Goal: Task Accomplishment & Management: Manage account settings

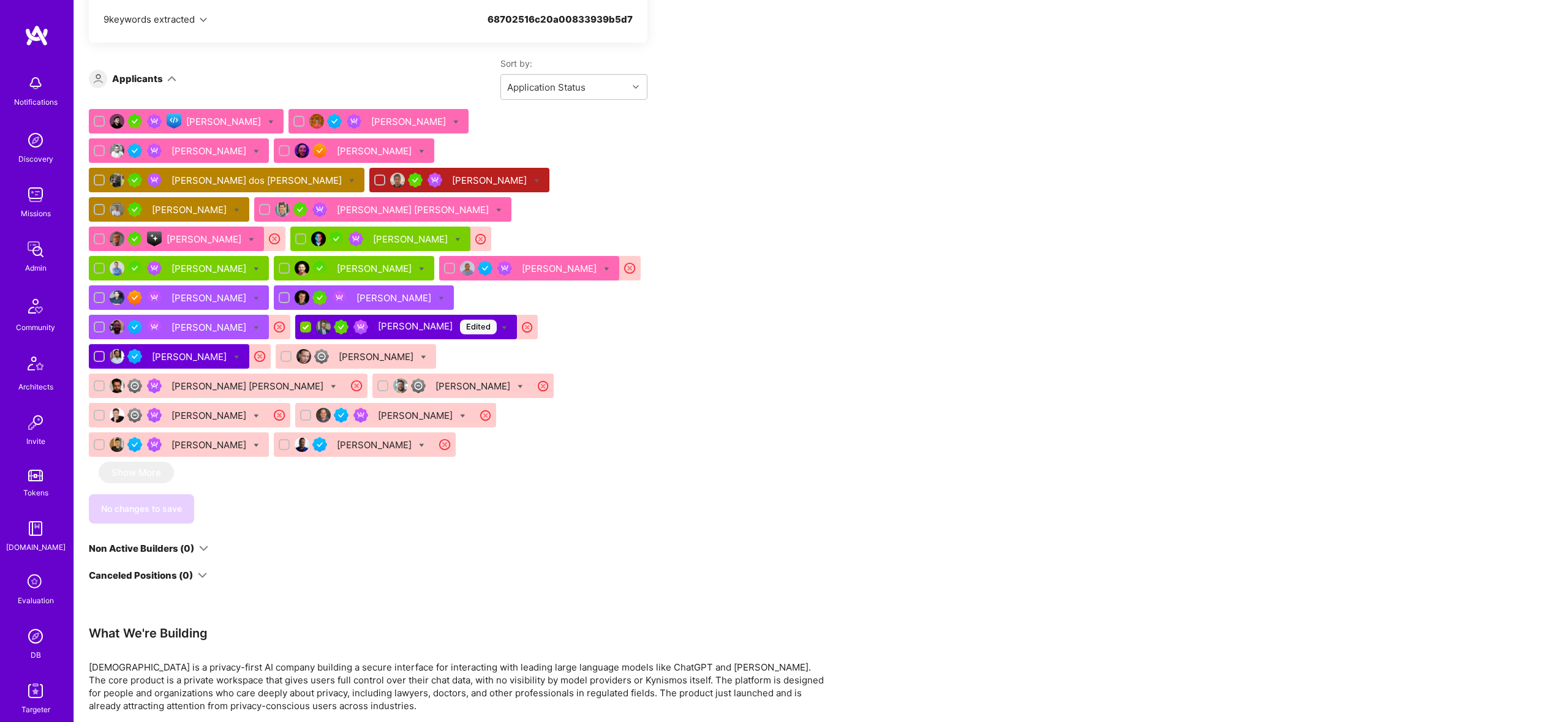
click at [35, 216] on div "Missions" at bounding box center [36, 213] width 30 height 13
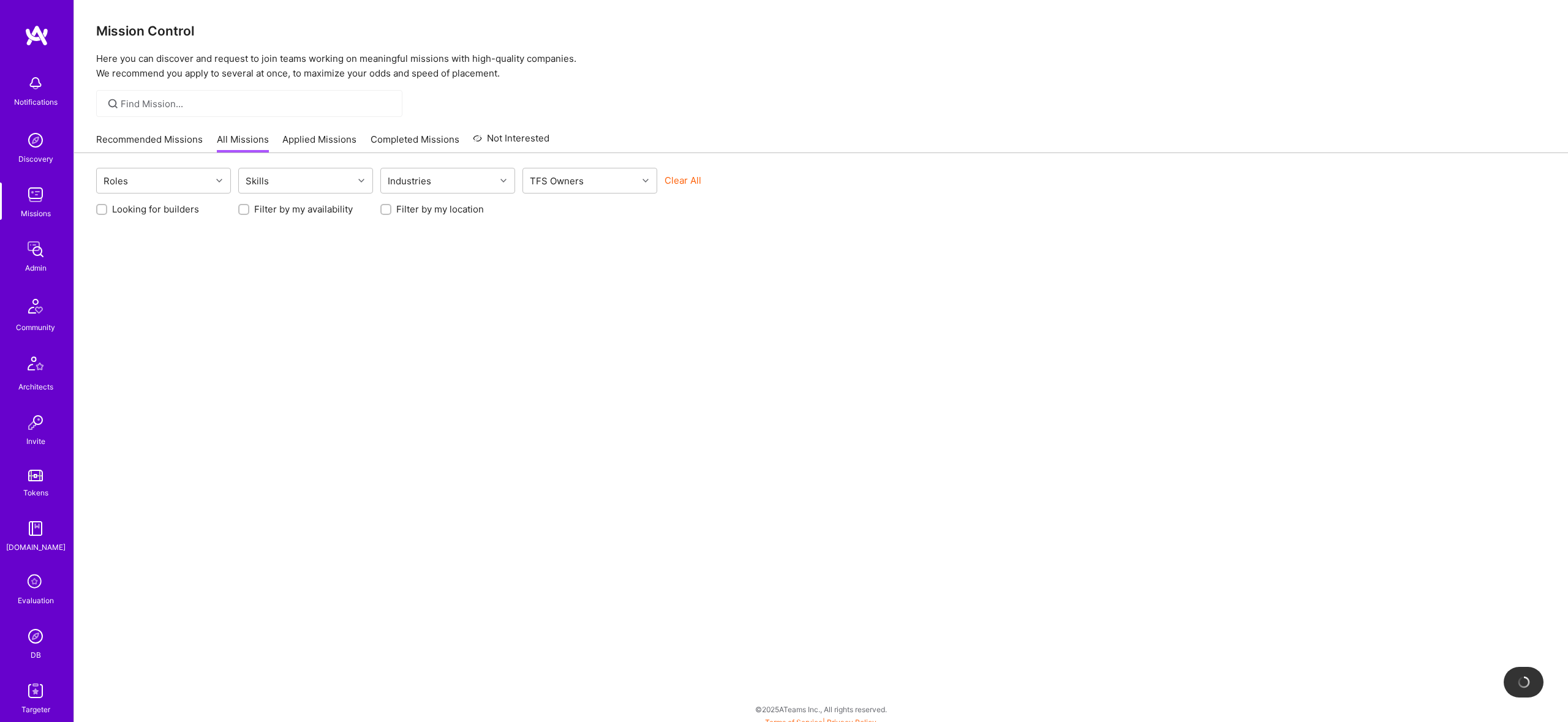
click at [38, 253] on div "Notifications Discovery Missions Admin Community Architects Invite Tokens [DOMA…" at bounding box center [37, 392] width 74 height 648
click at [38, 265] on div "Admin" at bounding box center [36, 268] width 22 height 13
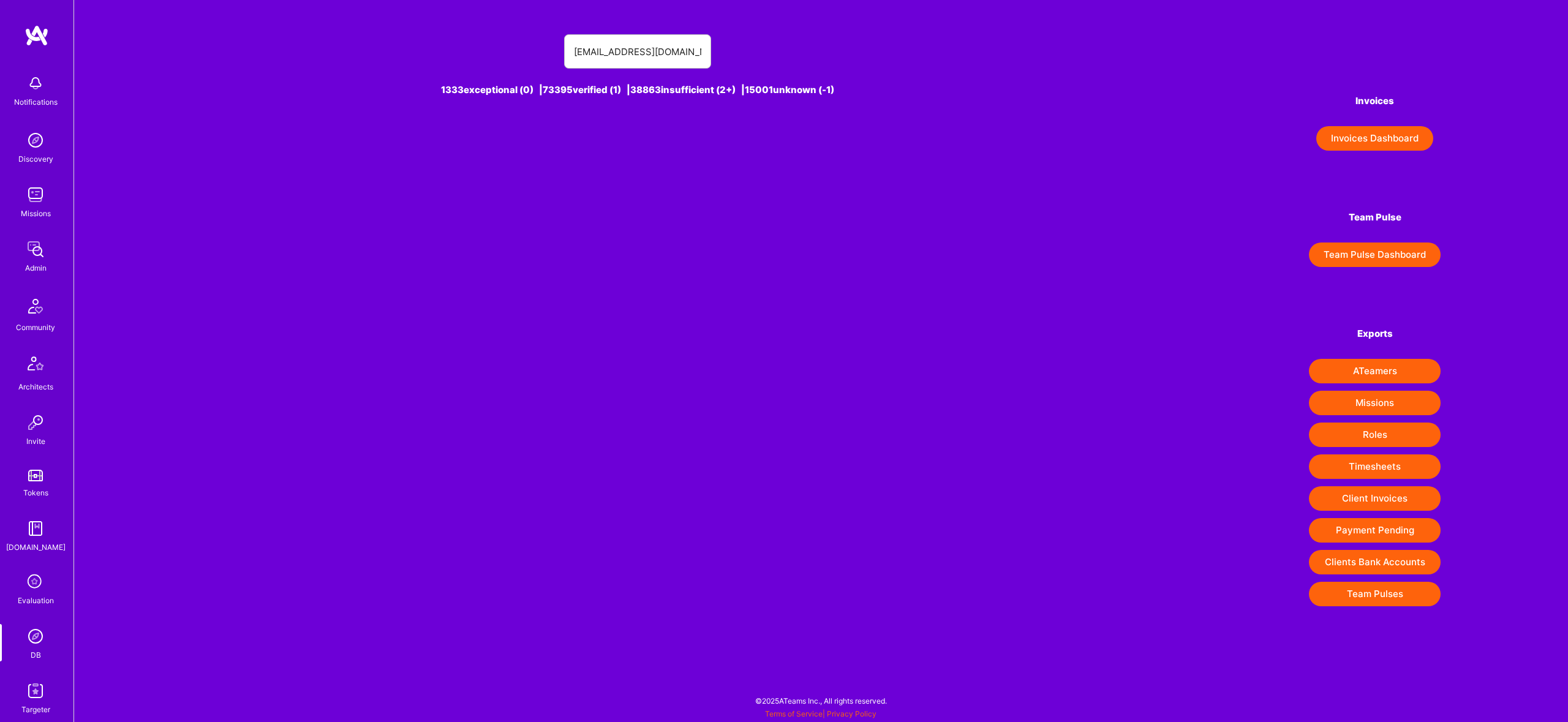
click at [38, 245] on img at bounding box center [35, 250] width 25 height 25
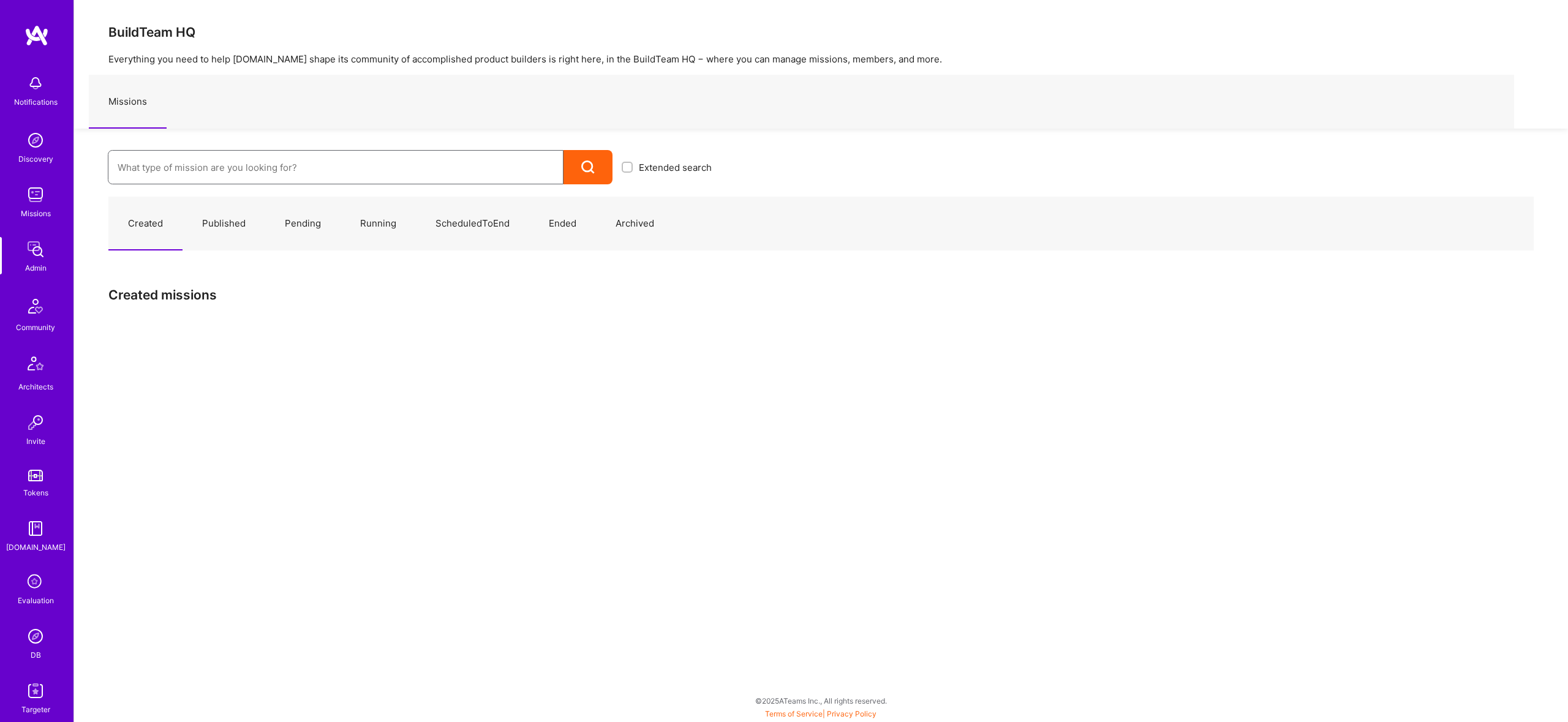
click at [293, 168] on input at bounding box center [335, 167] width 436 height 31
type input "roby"
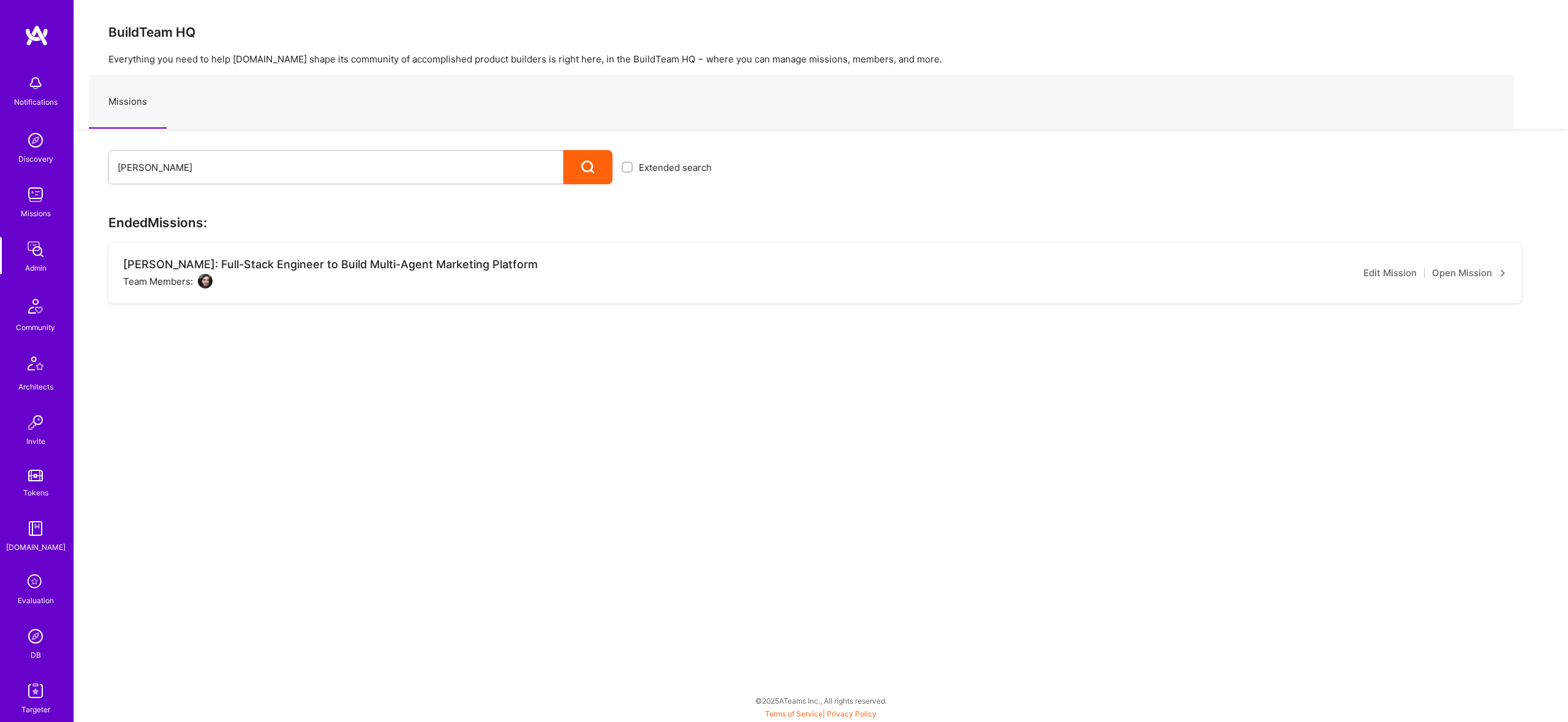
click at [1484, 268] on link "Open Mission" at bounding box center [1469, 273] width 75 height 14
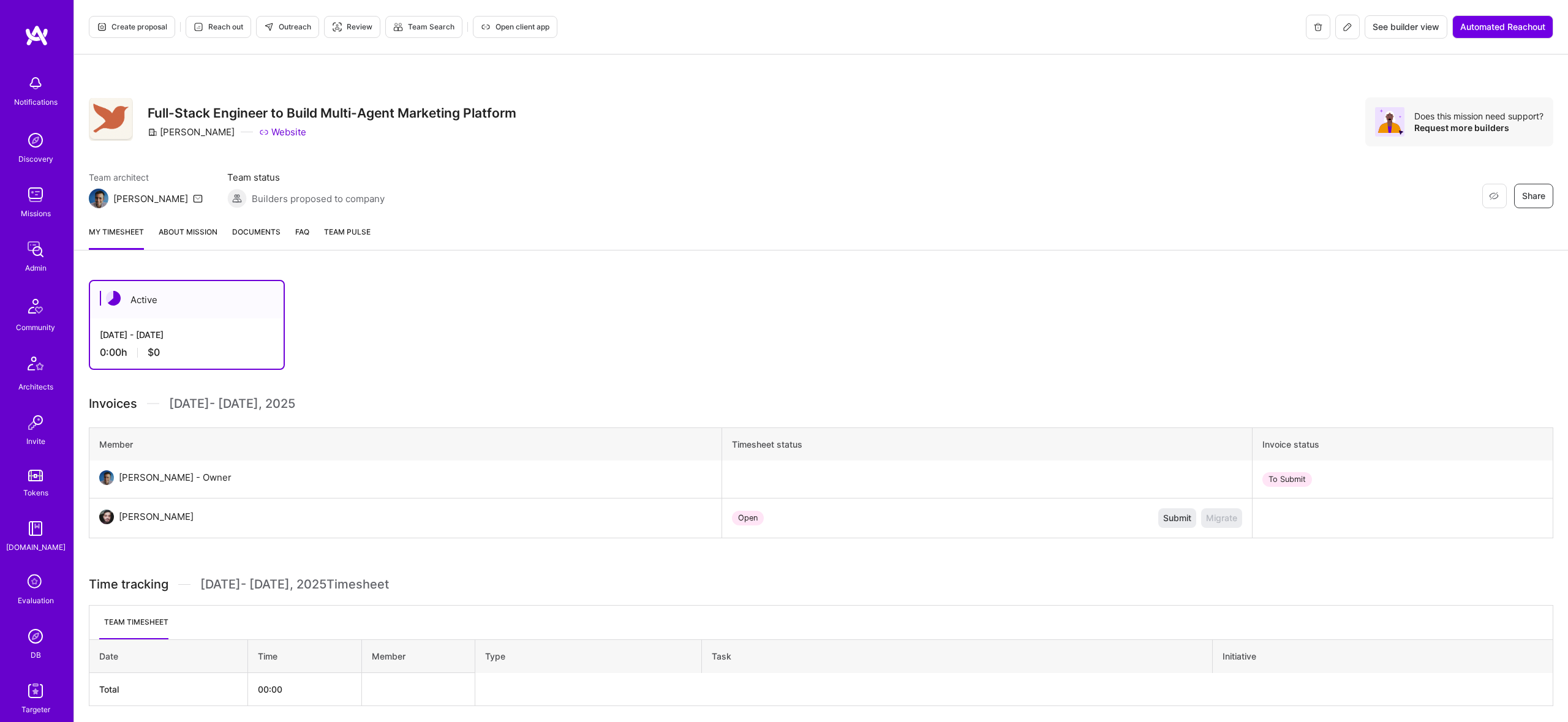
click at [182, 227] on link "About Mission" at bounding box center [188, 237] width 59 height 25
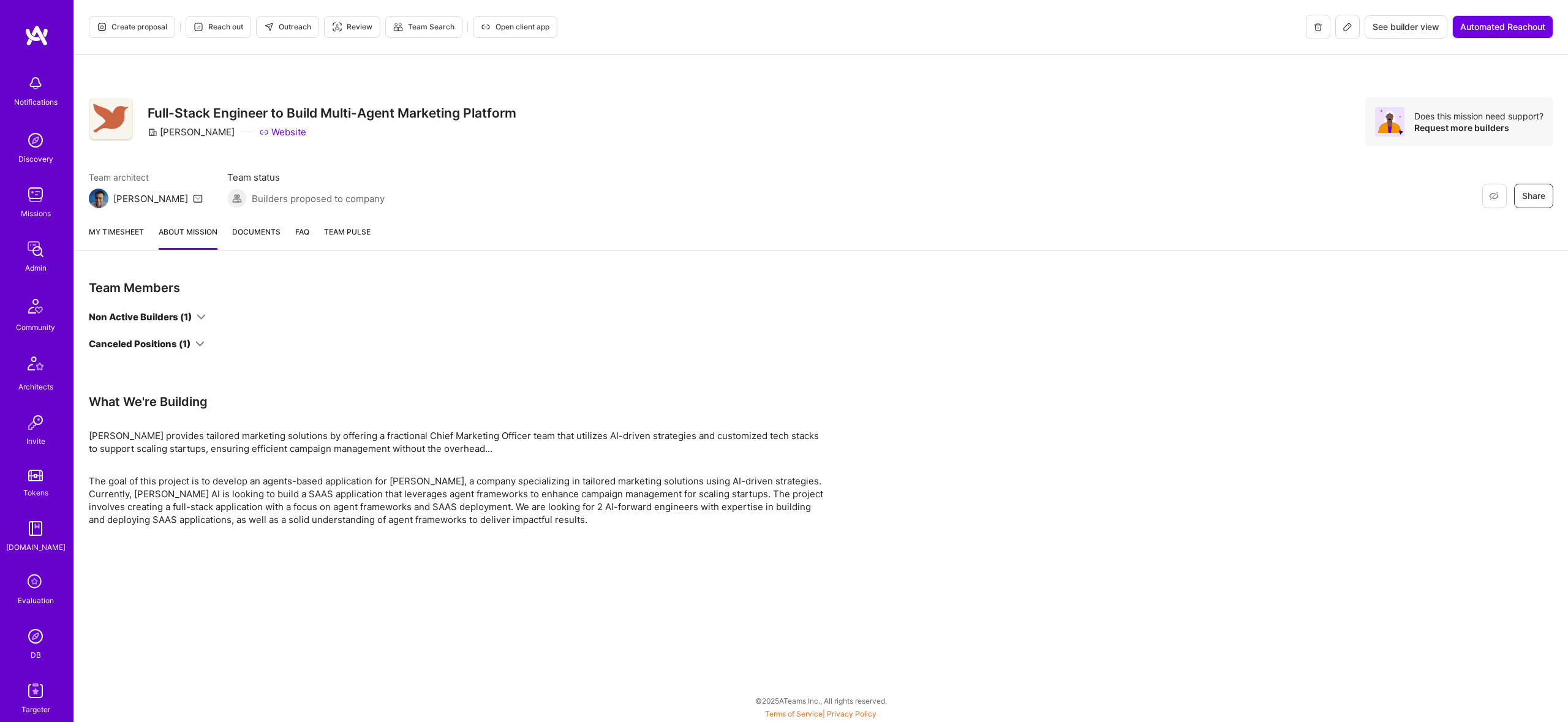
click at [197, 346] on icon at bounding box center [200, 343] width 9 height 9
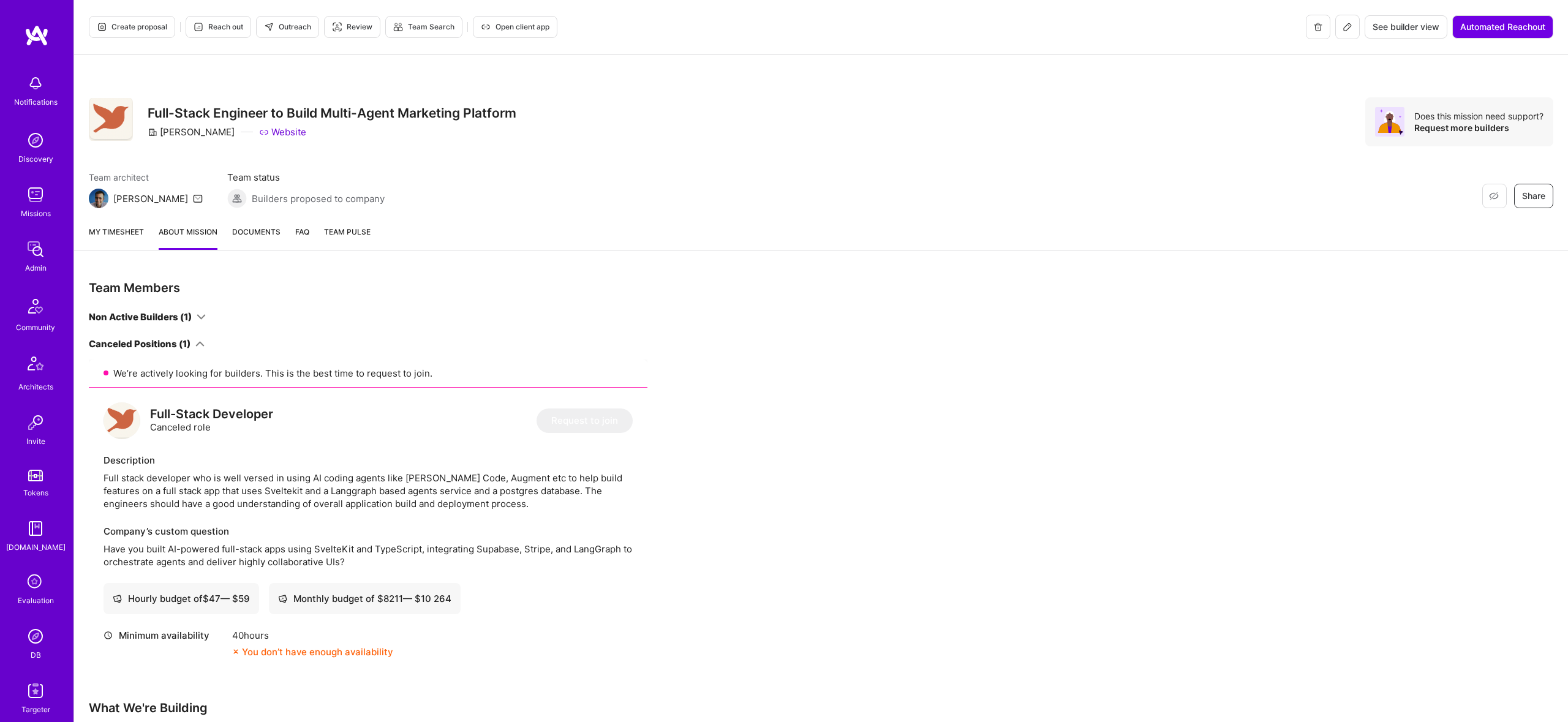
scroll to position [114, 0]
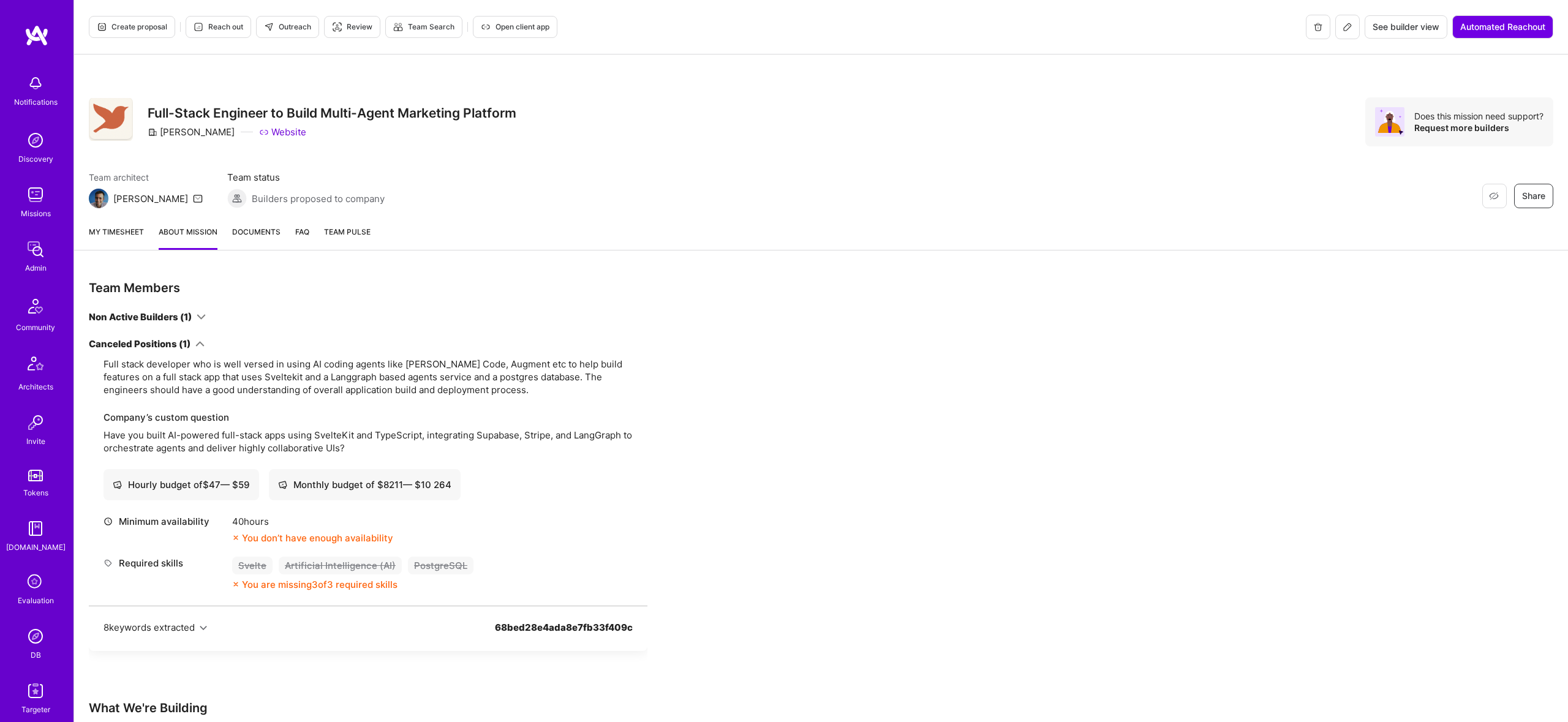
click at [201, 343] on icon at bounding box center [200, 343] width 9 height 9
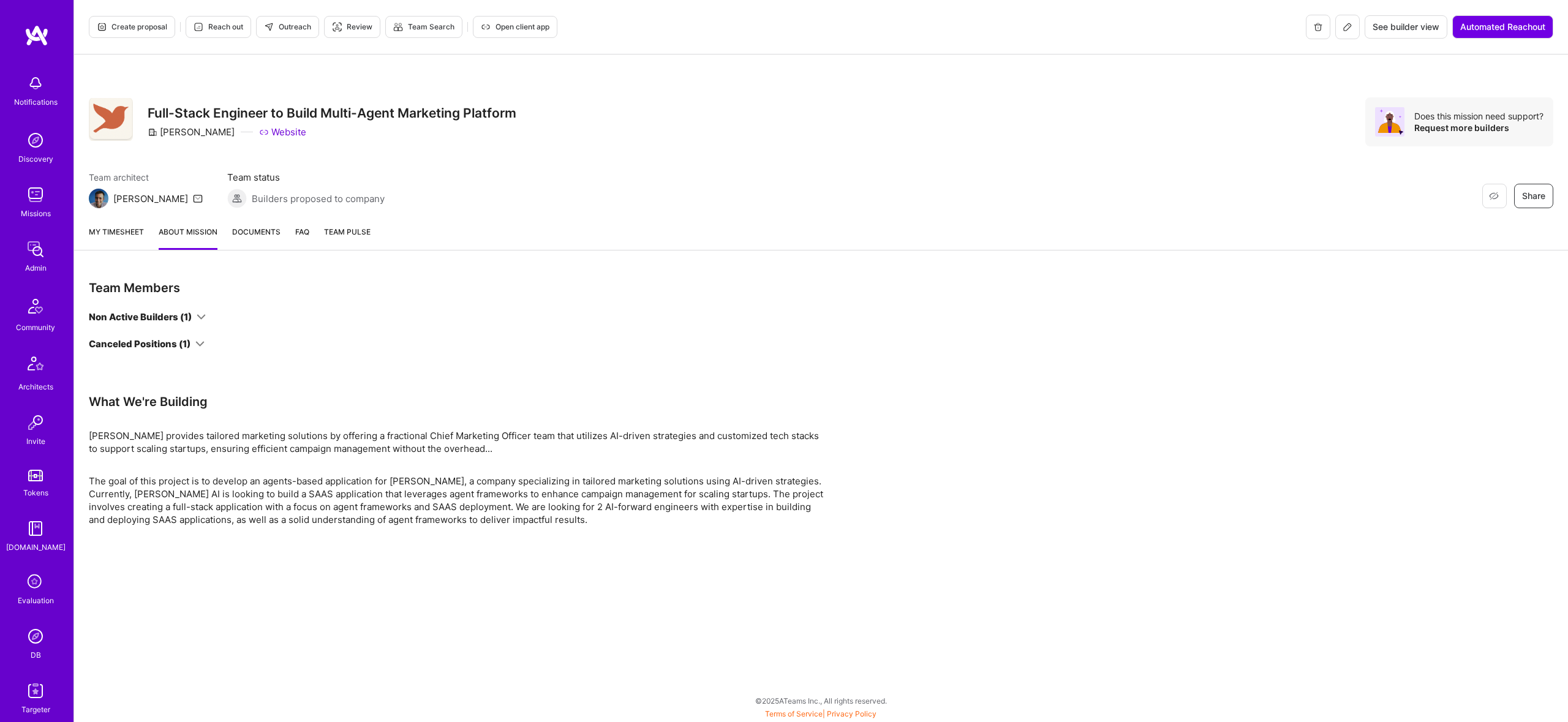
click at [201, 343] on icon at bounding box center [200, 343] width 9 height 9
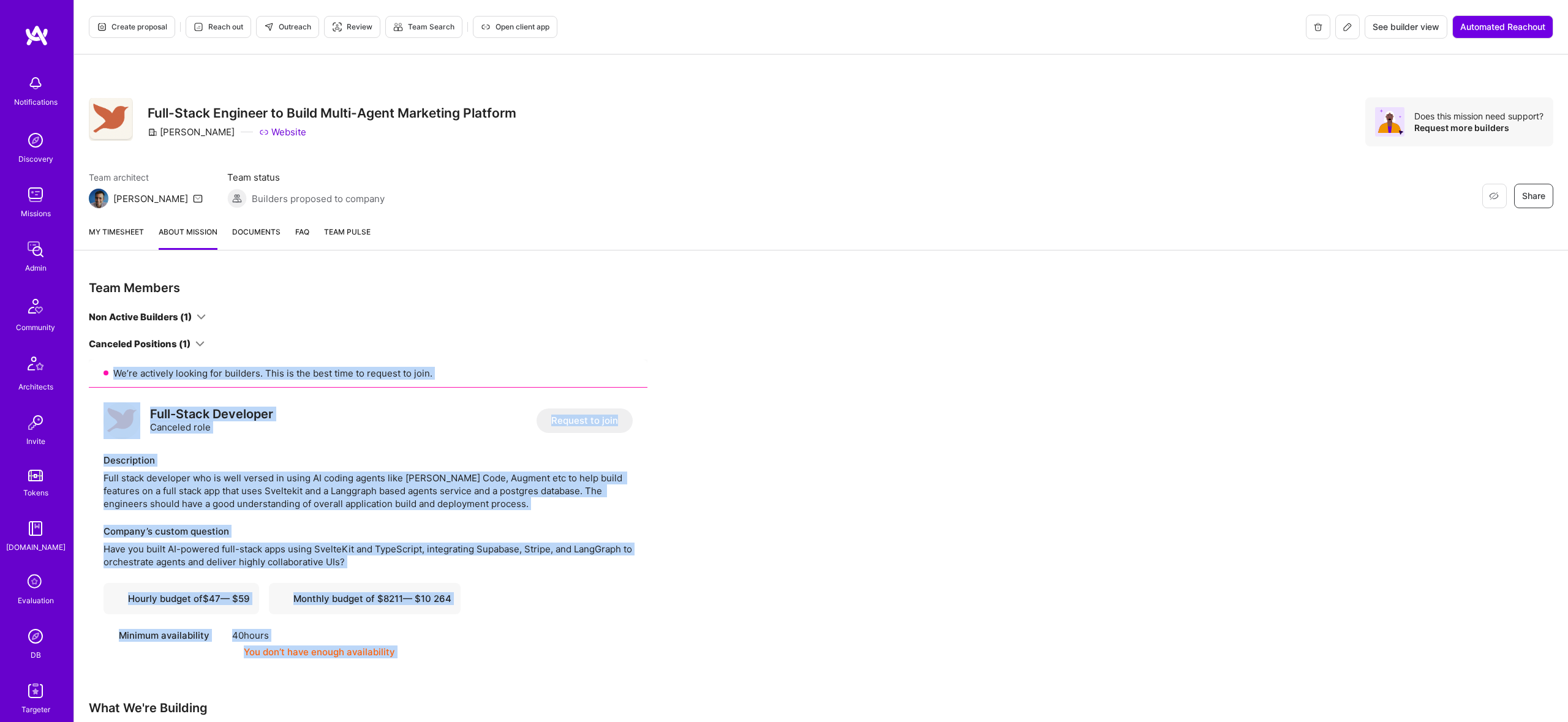
scroll to position [0, 0]
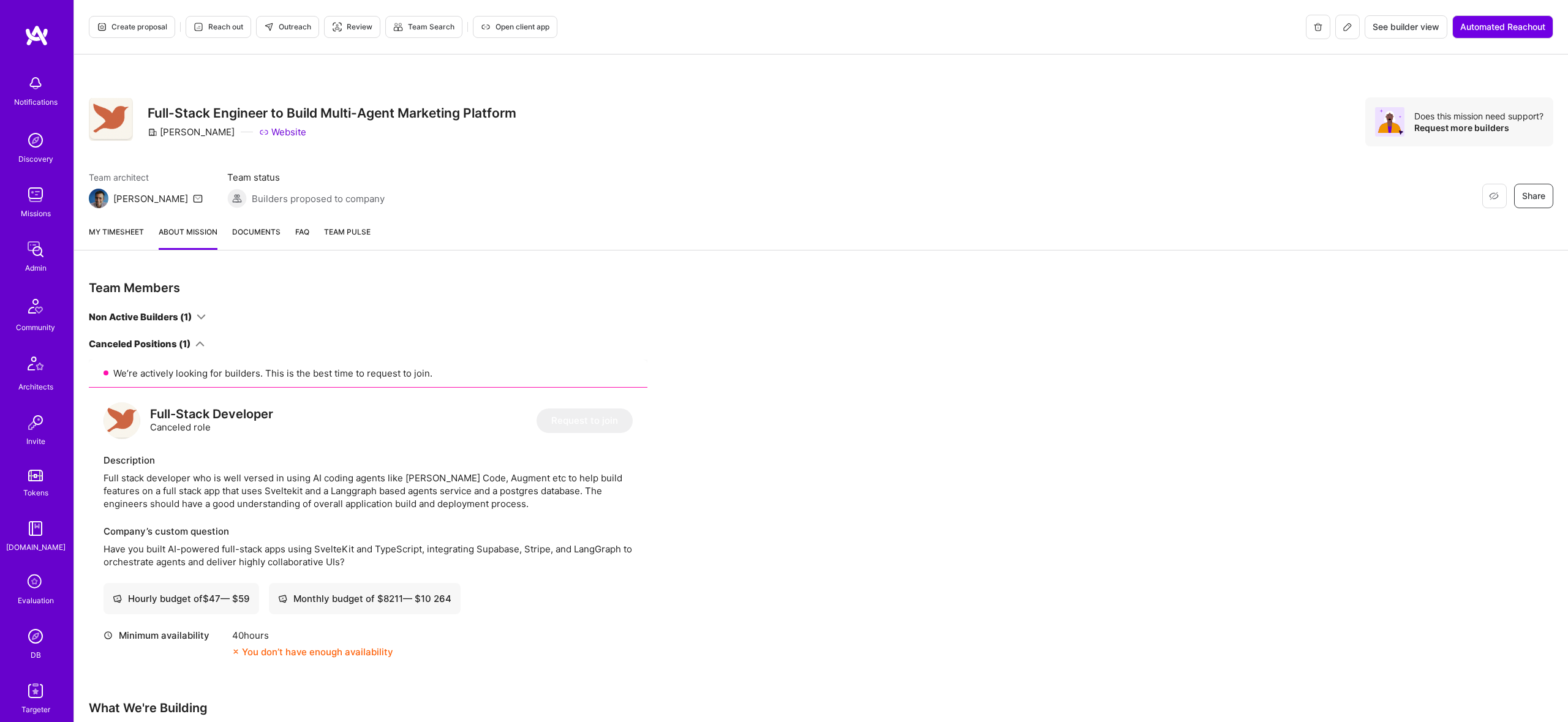
click at [1364, 229] on div "My timesheet About Mission Documents FAQ Team Pulse" at bounding box center [821, 233] width 1494 height 35
click at [1349, 28] on icon at bounding box center [1347, 27] width 10 height 10
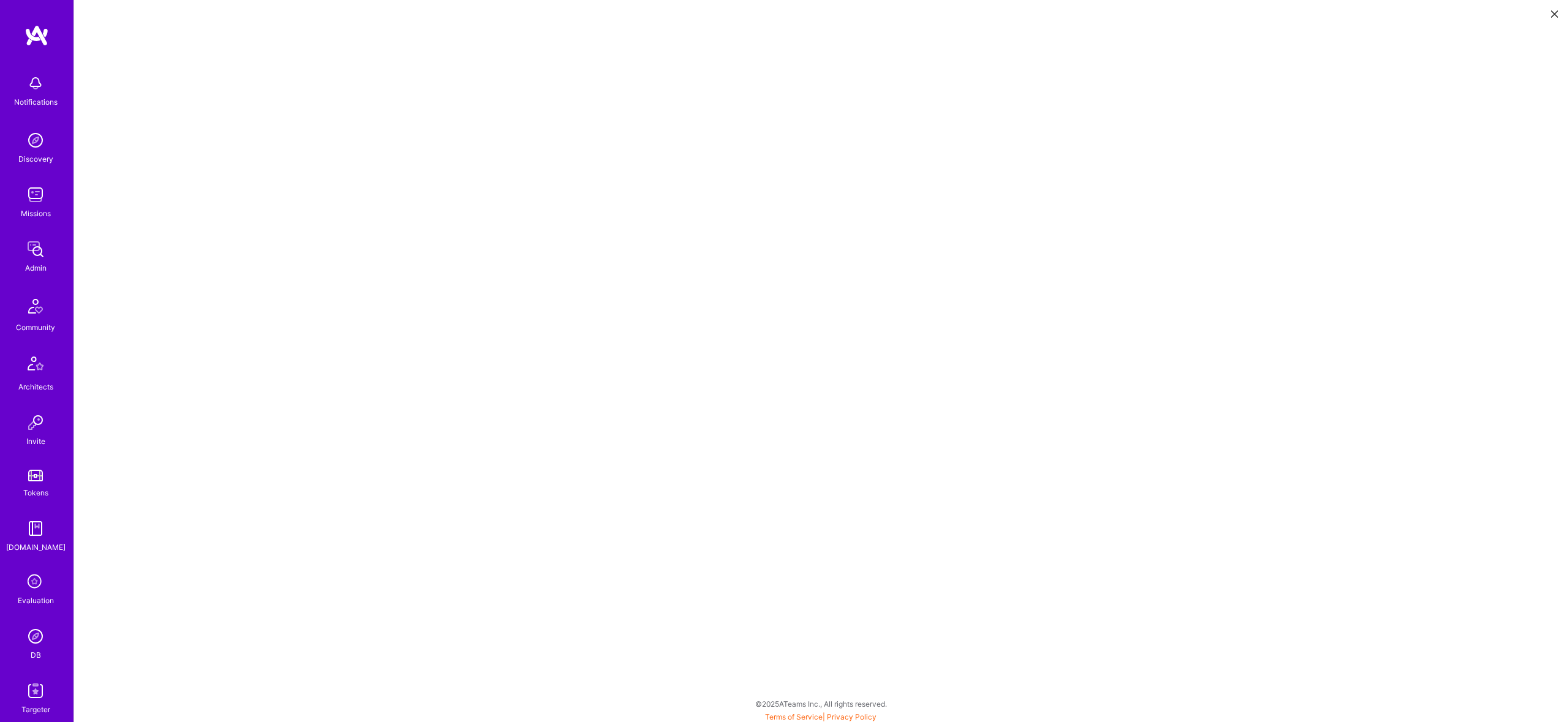
click at [1559, 14] on button at bounding box center [1554, 13] width 14 height 20
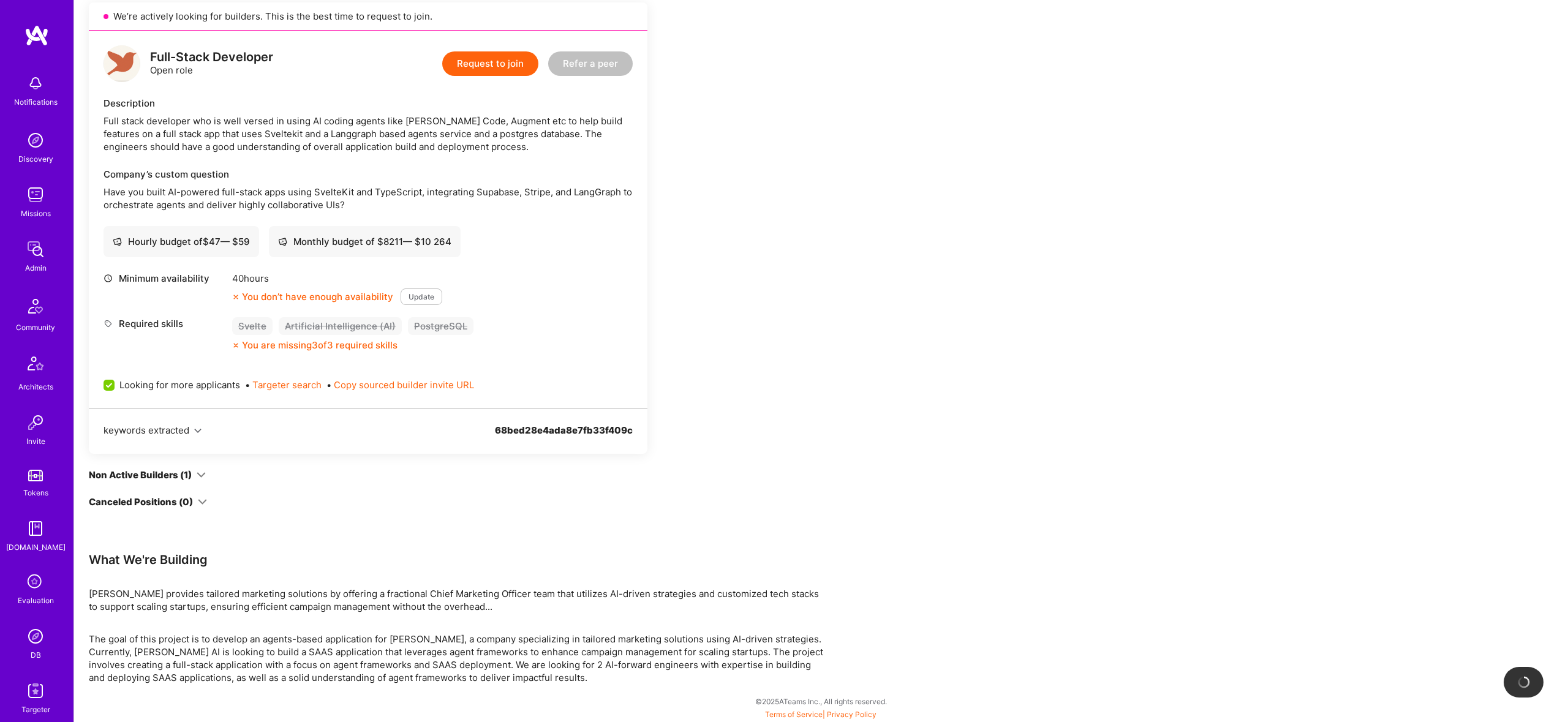
scroll to position [423, 0]
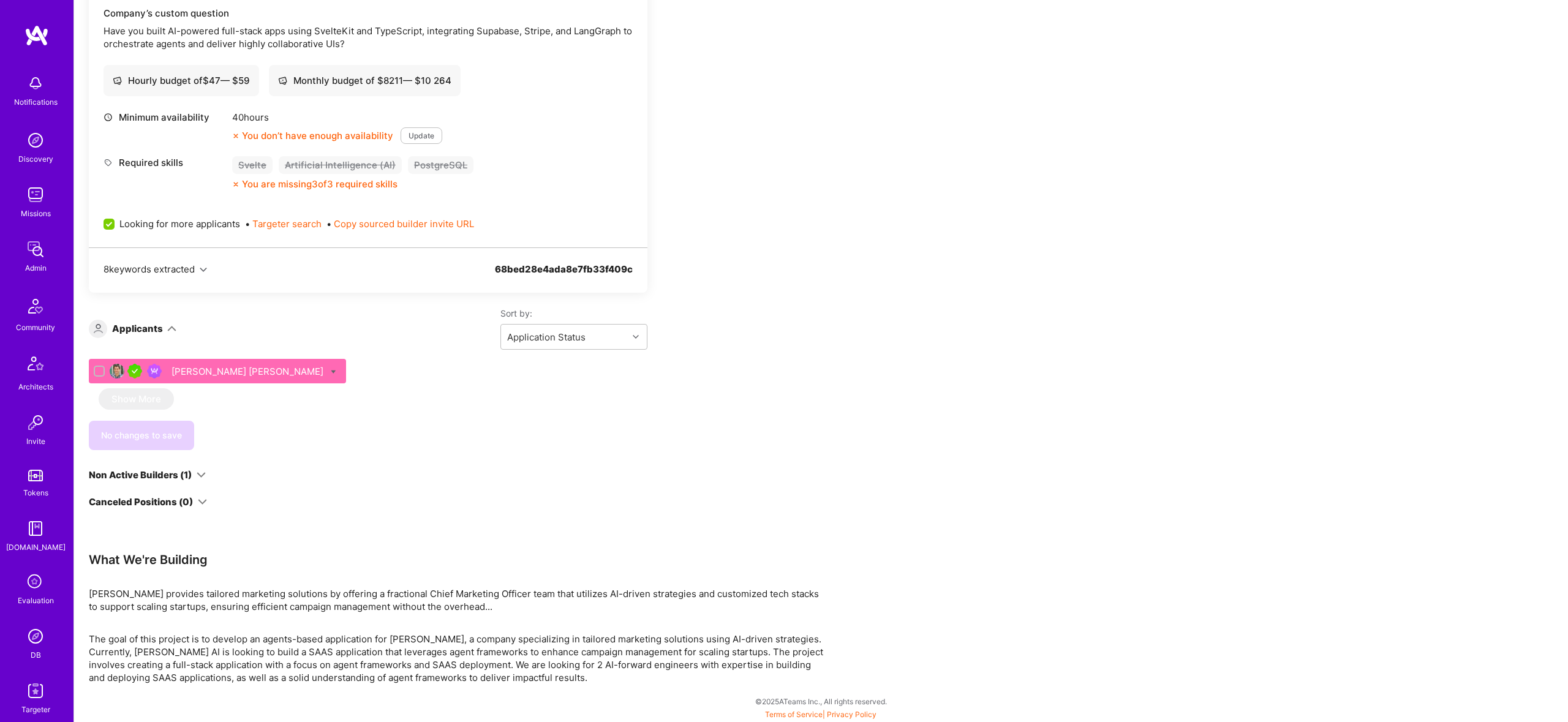
click at [331, 371] on icon at bounding box center [334, 372] width 6 height 6
checkbox input "true"
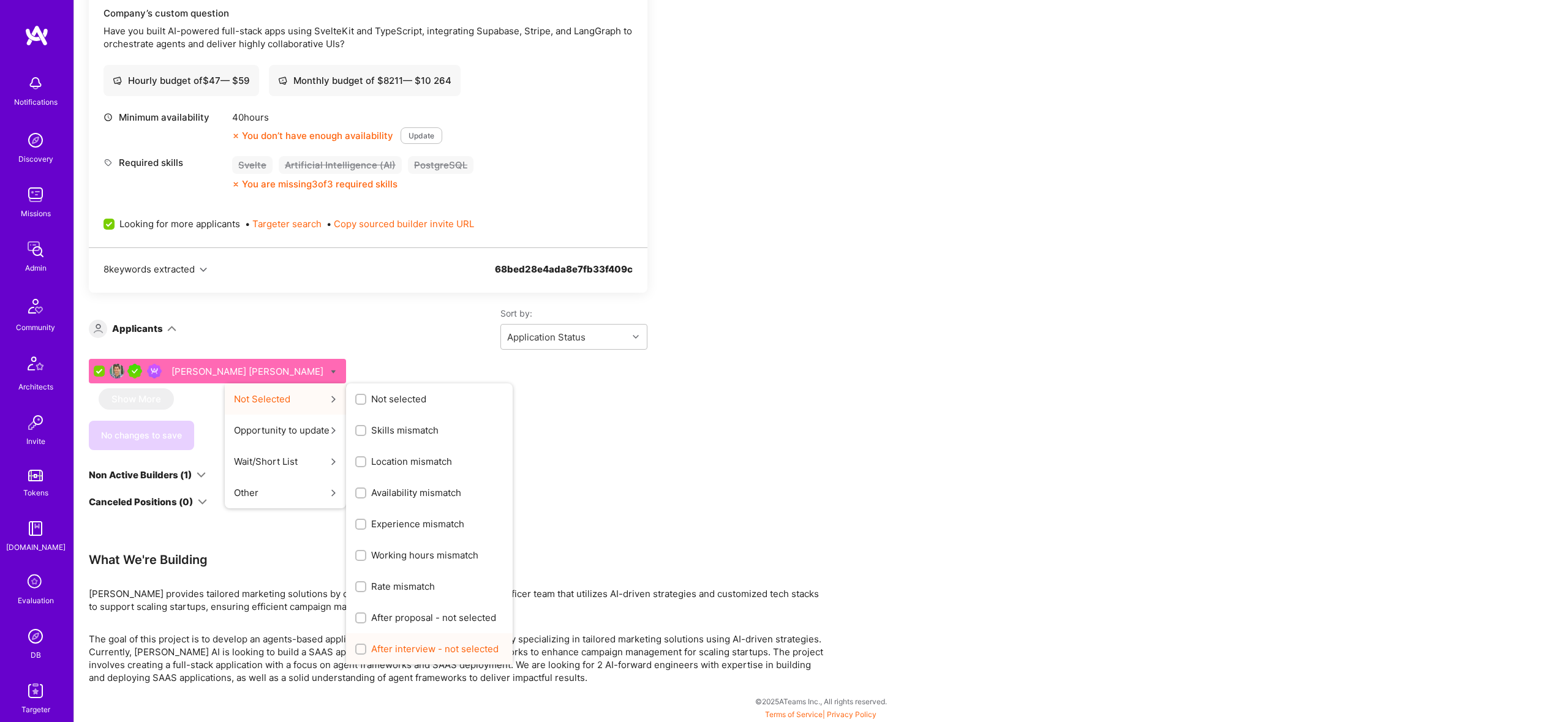
click at [371, 651] on span "After interview - not selected" at bounding box center [435, 649] width 128 height 13
click at [366, 651] on input "After interview - not selected" at bounding box center [362, 650] width 9 height 9
checkbox input "true"
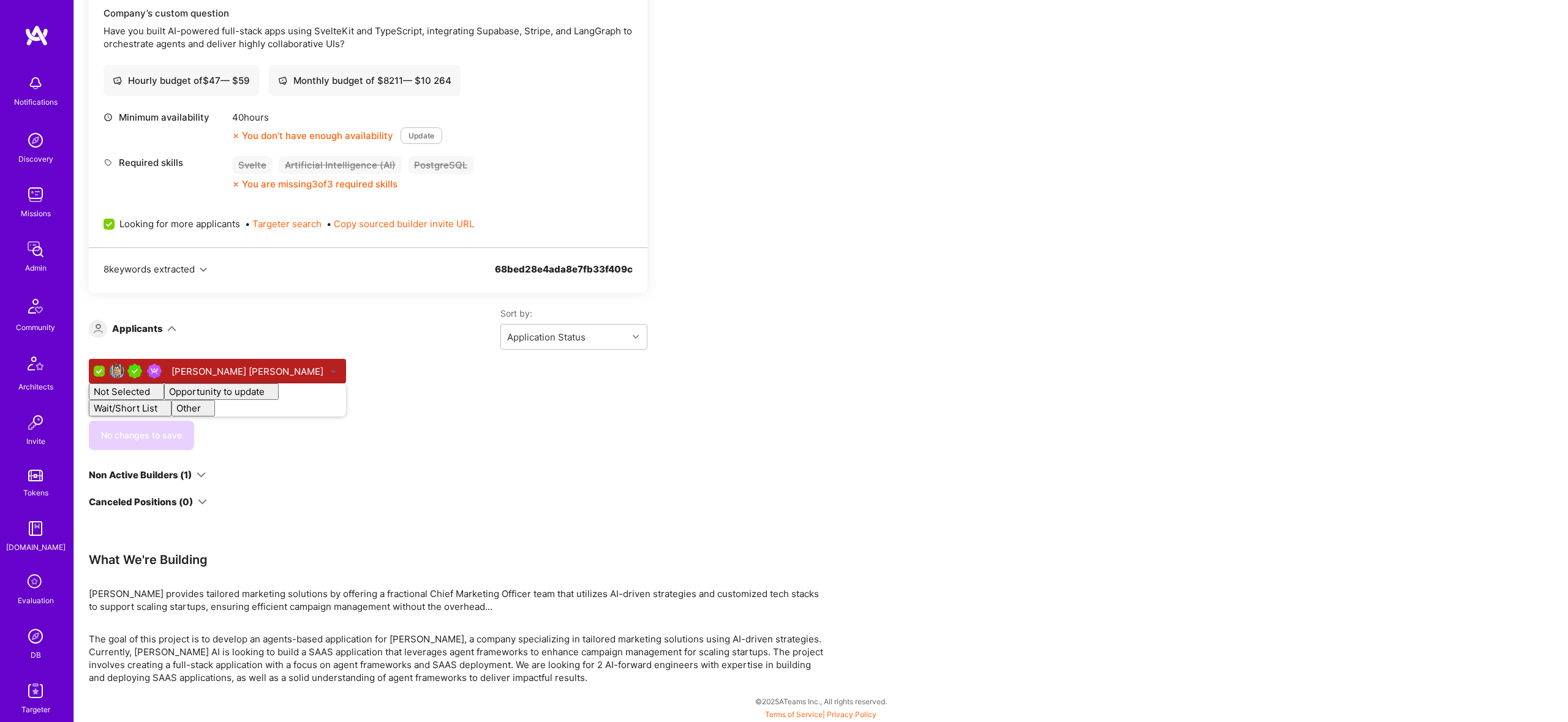
checkbox input "false"
click at [396, 327] on div "Sort by: Application Status" at bounding box center [412, 328] width 471 height 43
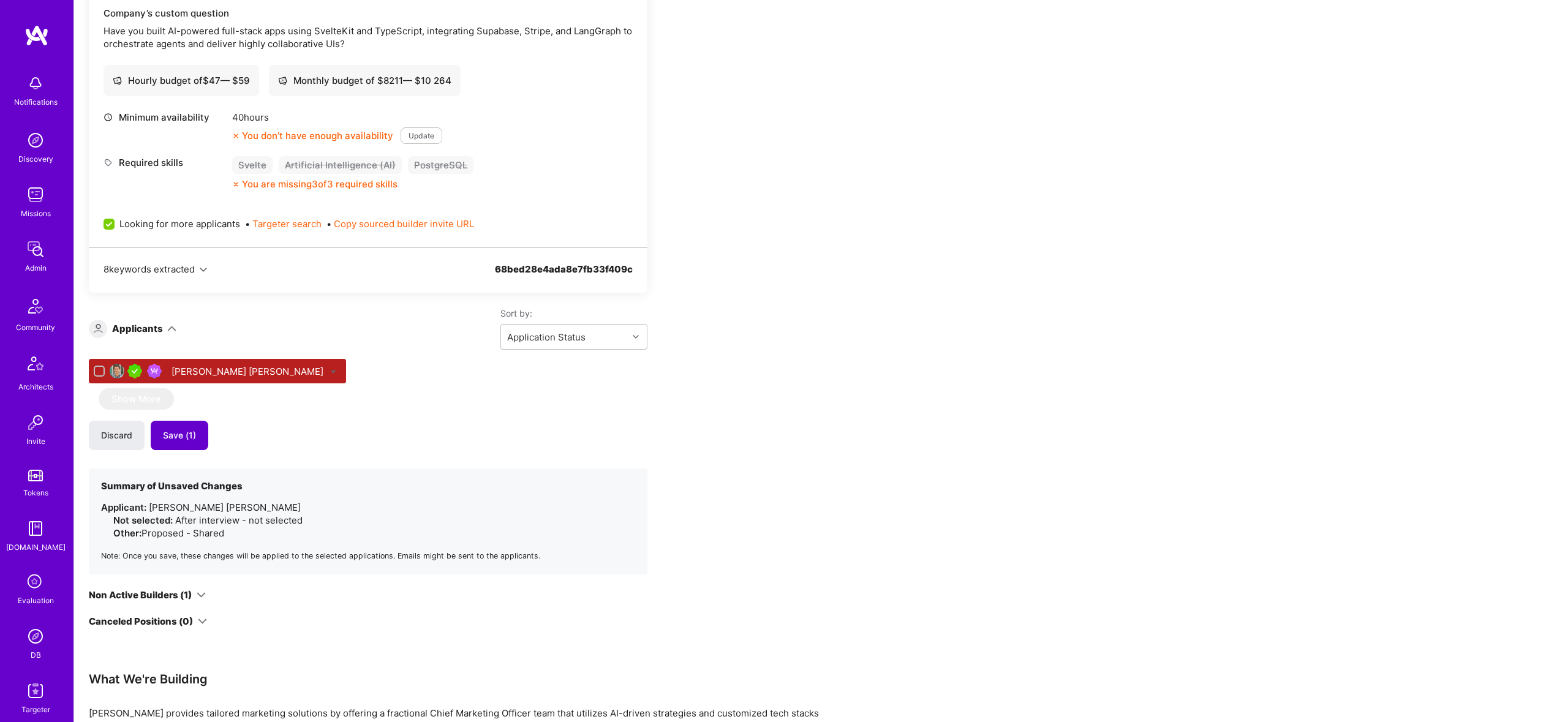
click at [196, 439] on button "Save (1)" at bounding box center [180, 435] width 58 height 30
